Goal: Information Seeking & Learning: Learn about a topic

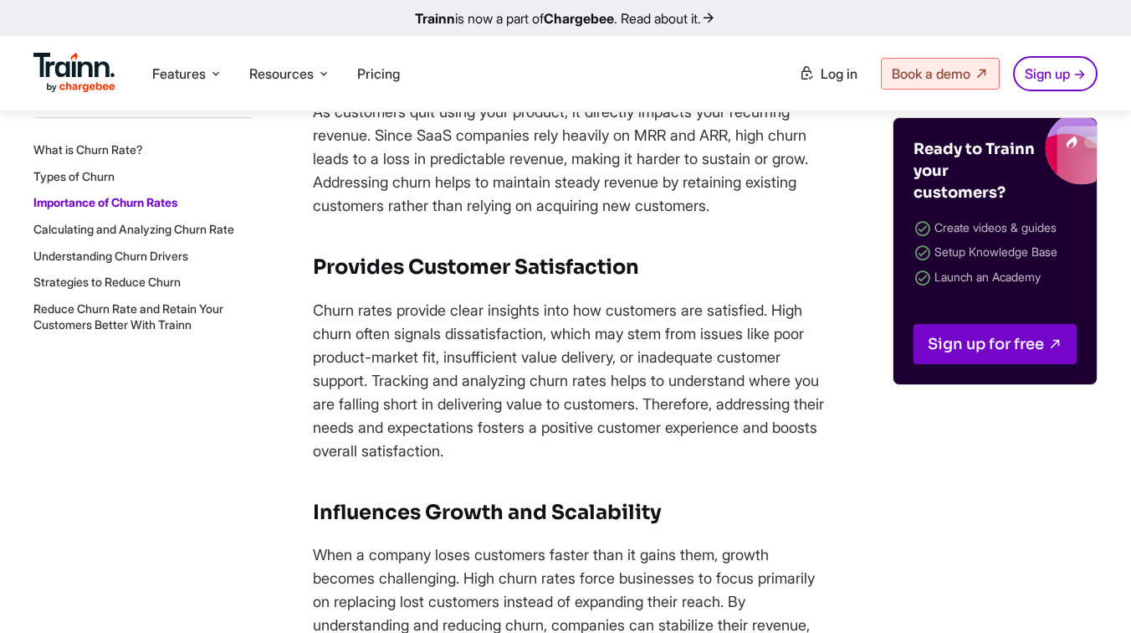
scroll to position [5862, 0]
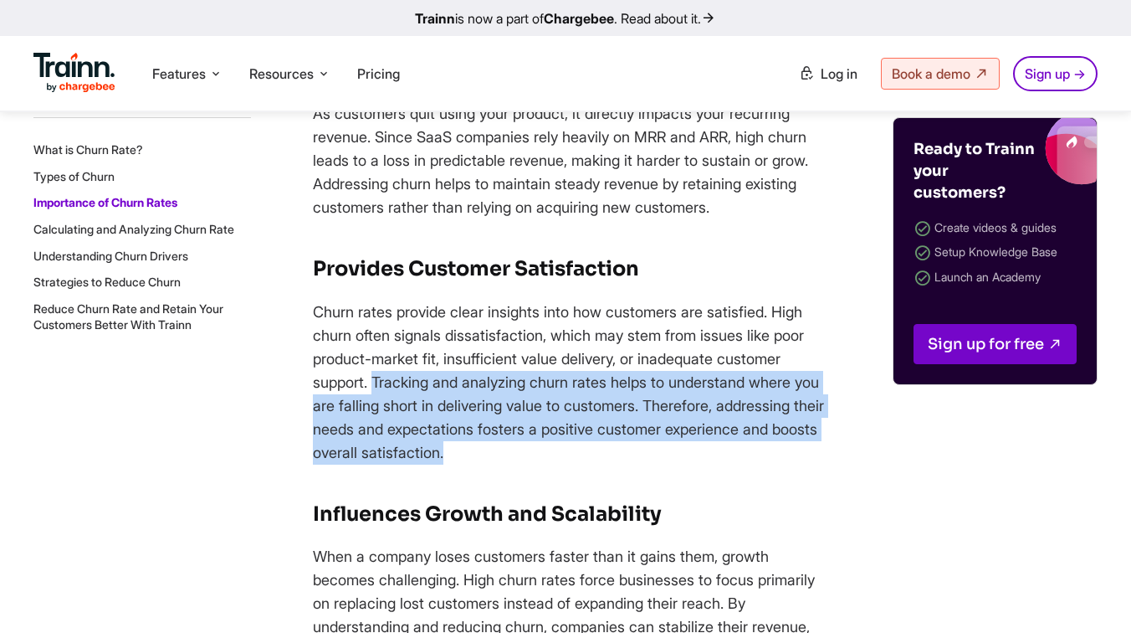
drag, startPoint x: 375, startPoint y: 386, endPoint x: 587, endPoint y: 464, distance: 225.8
click at [577, 401] on p "Churn rates provide clear insights into how customers are satisfied. High churn…" at bounding box center [572, 382] width 519 height 164
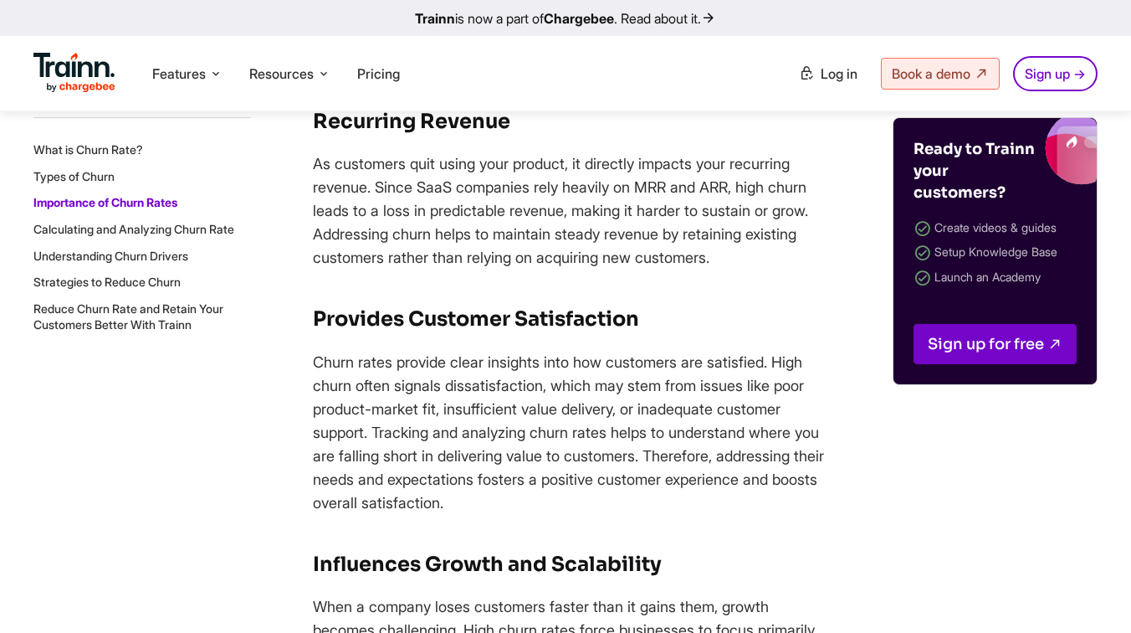
scroll to position [5811, 0]
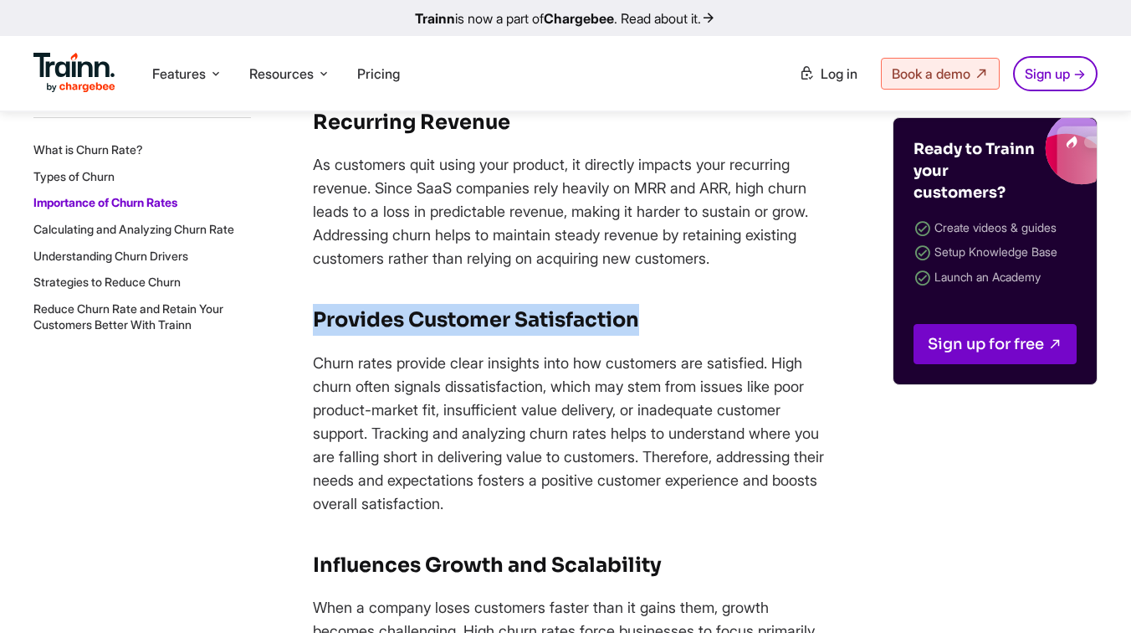
drag, startPoint x: 312, startPoint y: 318, endPoint x: 647, endPoint y: 322, distance: 334.7
click at [647, 322] on h3 "Provides Customer Satisfaction" at bounding box center [572, 320] width 519 height 32
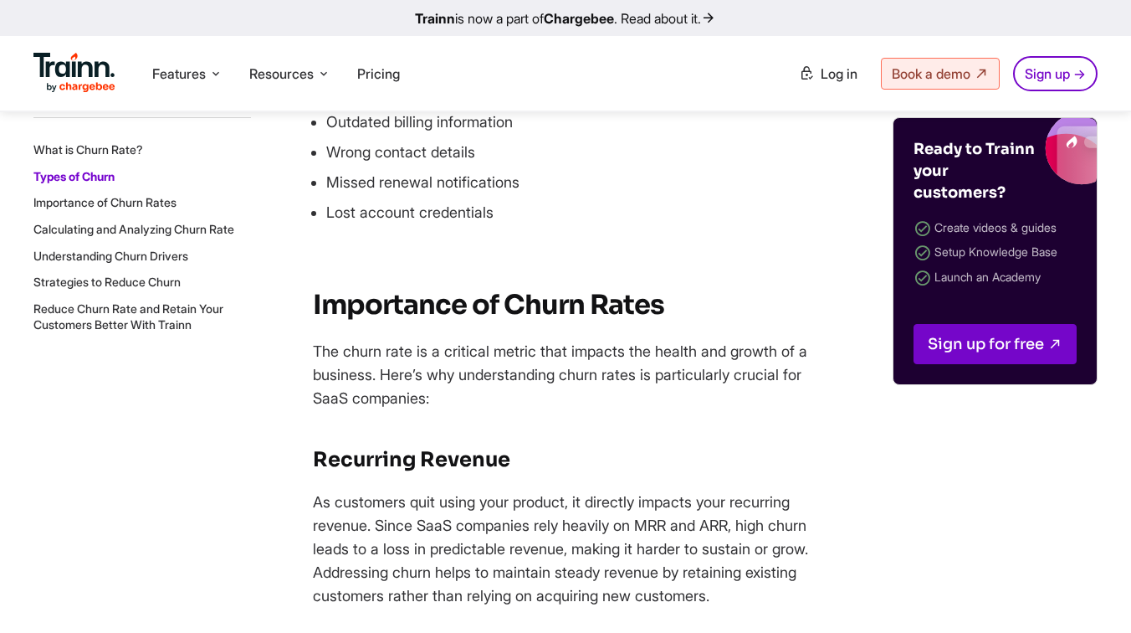
scroll to position [5473, 0]
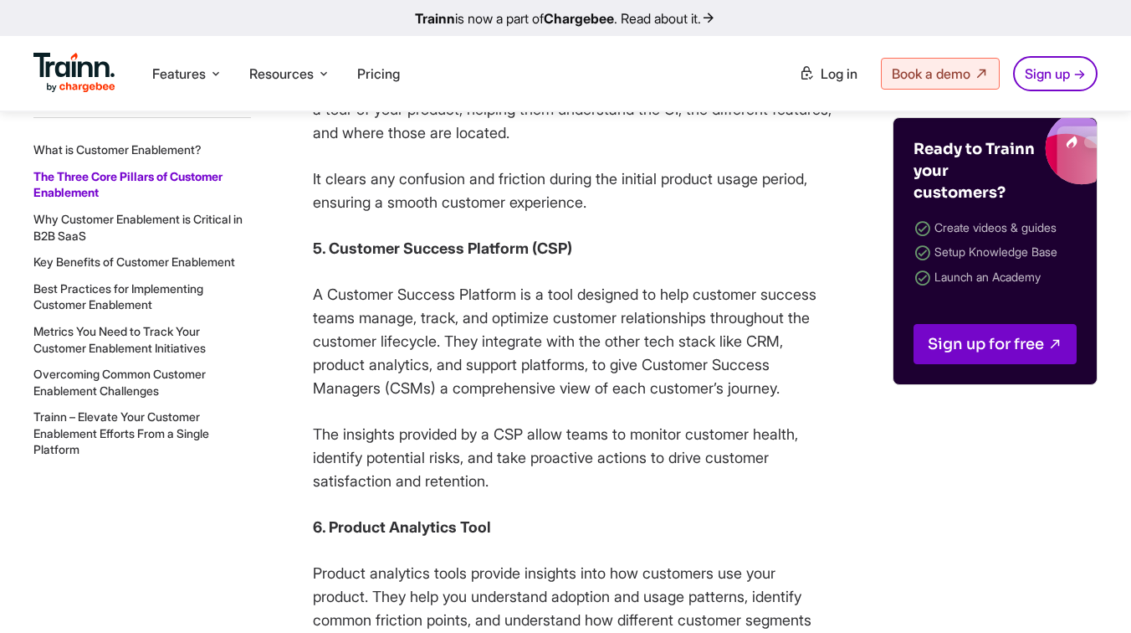
scroll to position [3321, 0]
click at [690, 398] on p "A Customer Success Platform is a tool designed to help customer success teams m…" at bounding box center [572, 339] width 519 height 117
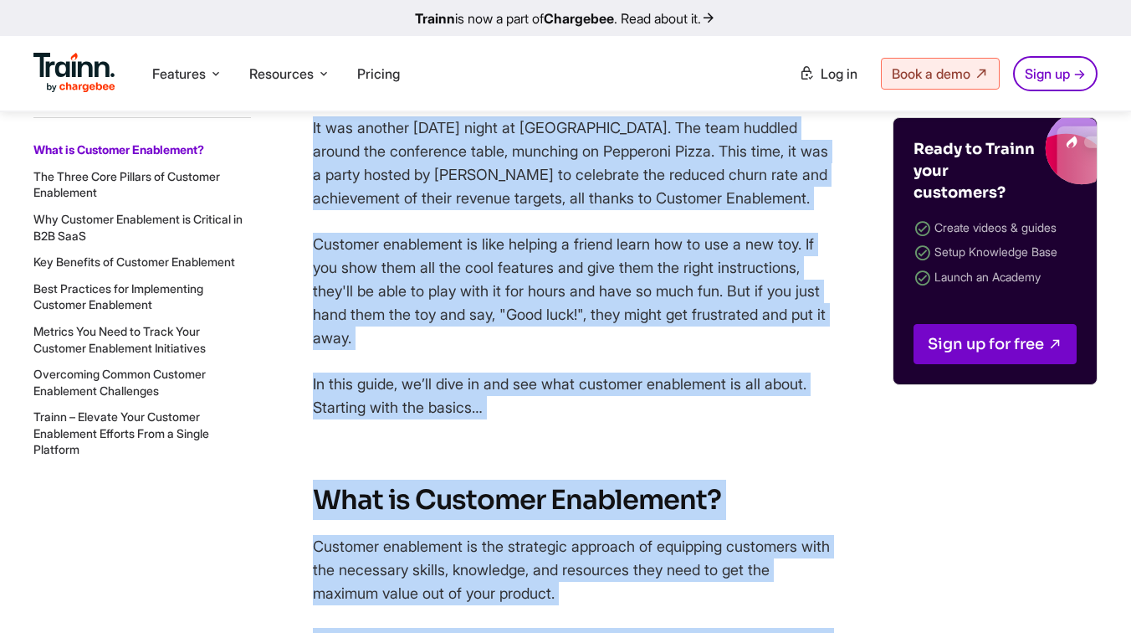
scroll to position [1259, 0]
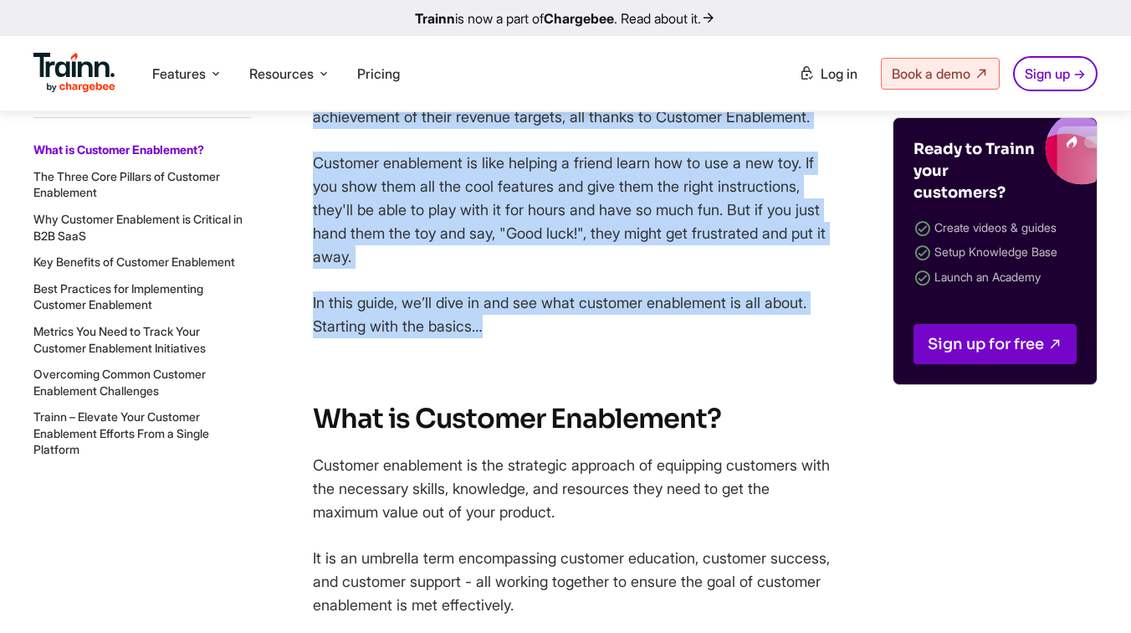
drag, startPoint x: 312, startPoint y: 269, endPoint x: 501, endPoint y: 317, distance: 195.0
copy div "It was Tuesday night at Verge, a product management tool. The team huddled arou…"
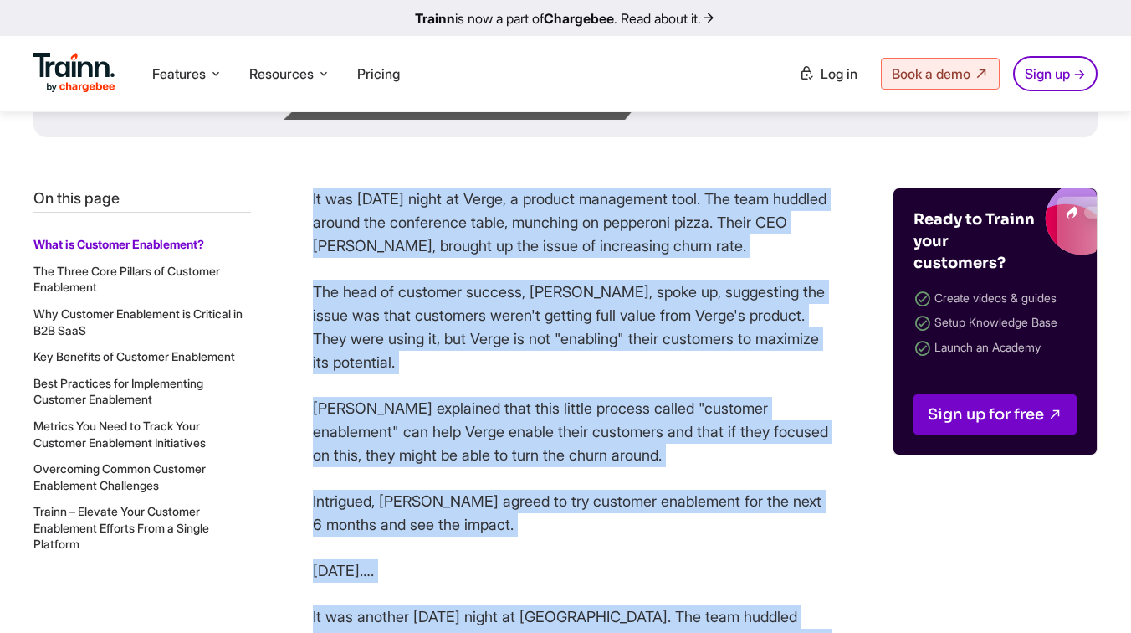
scroll to position [674, 0]
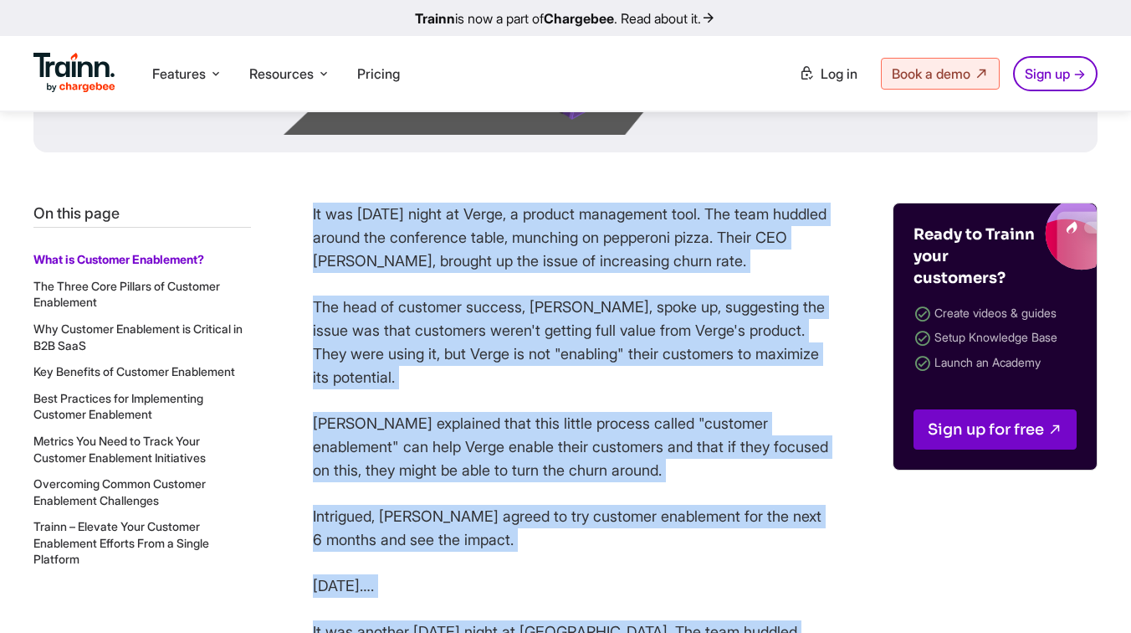
click at [648, 459] on p "Tom explained that this little process called "customer enablement" can help Ve…" at bounding box center [572, 447] width 519 height 70
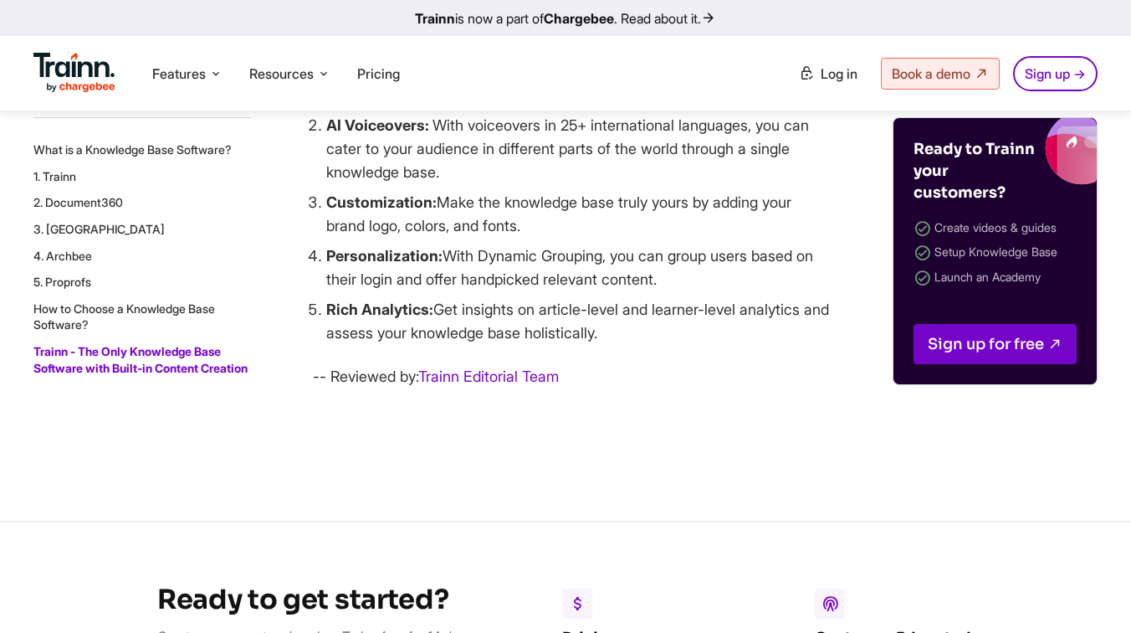
scroll to position [9095, 0]
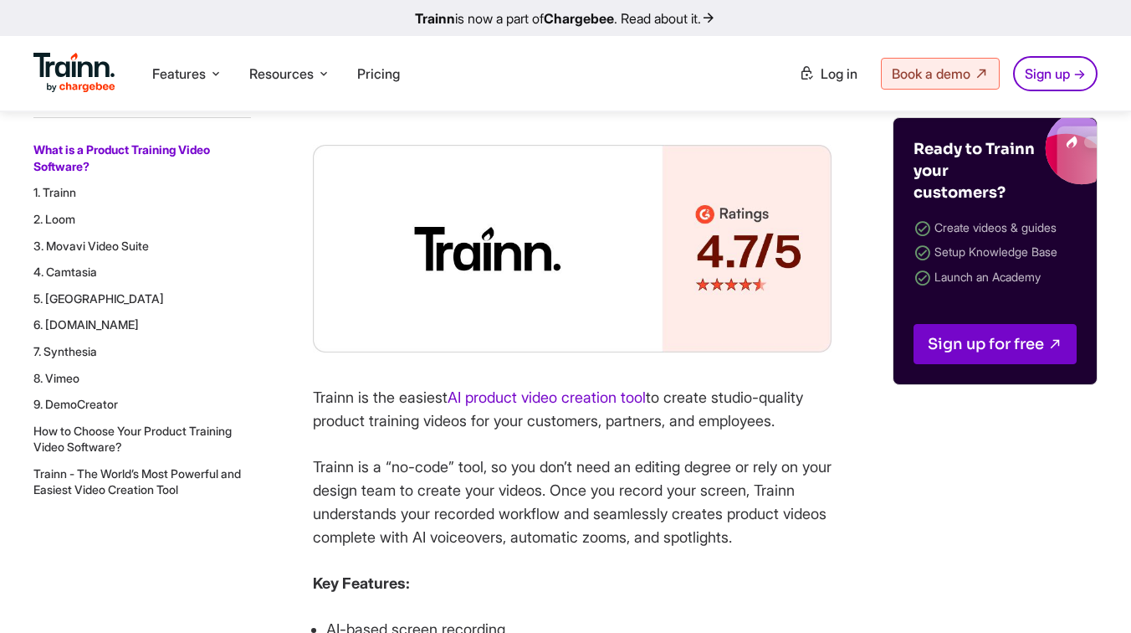
scroll to position [1600, 0]
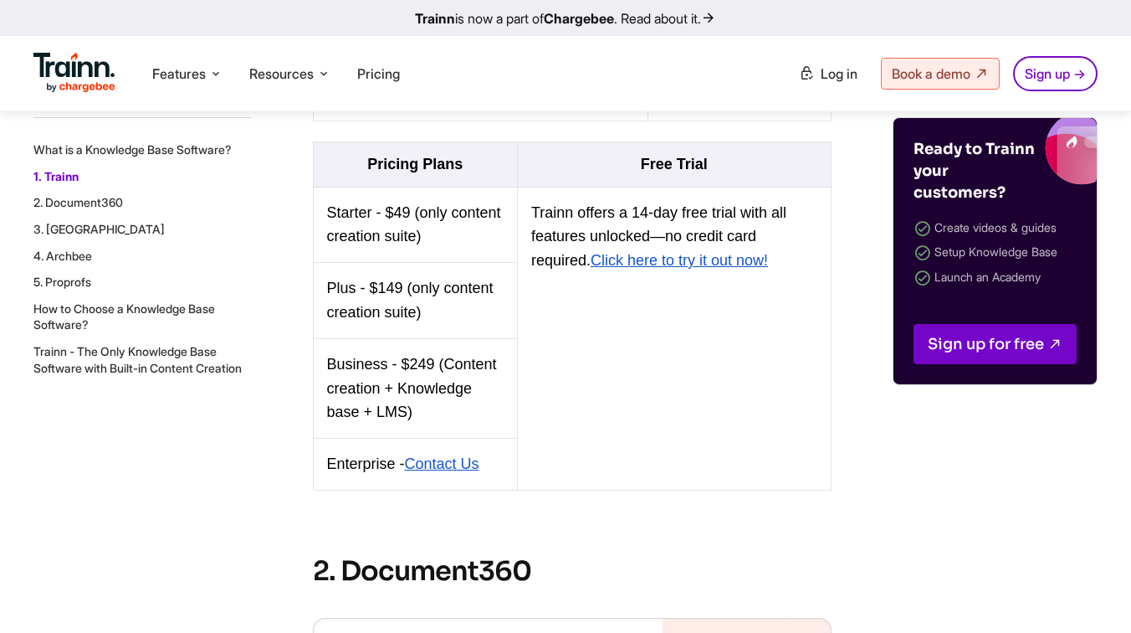
scroll to position [2383, 0]
